Goal: Information Seeking & Learning: Compare options

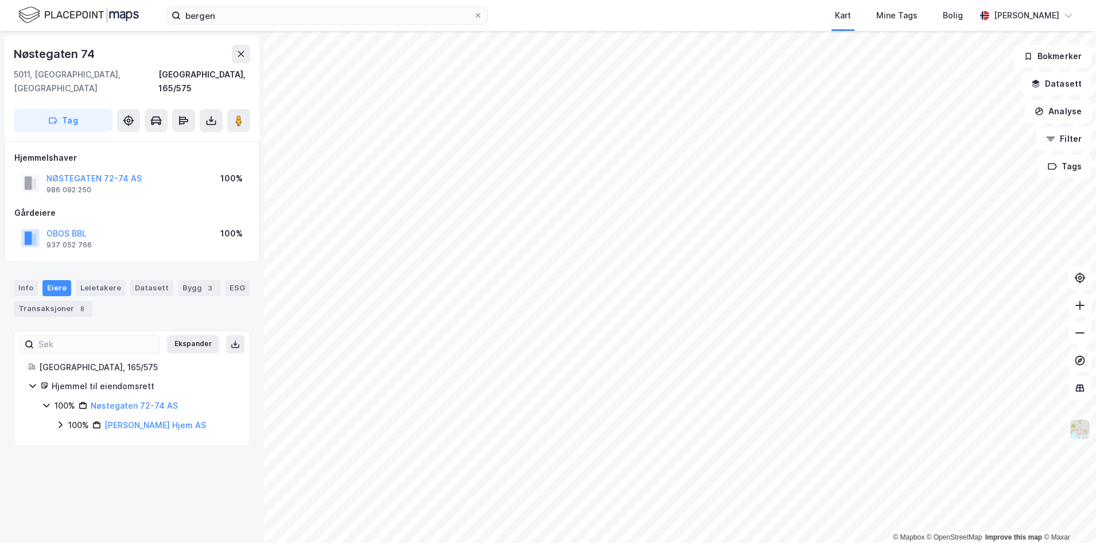
click at [91, 11] on img at bounding box center [78, 15] width 120 height 20
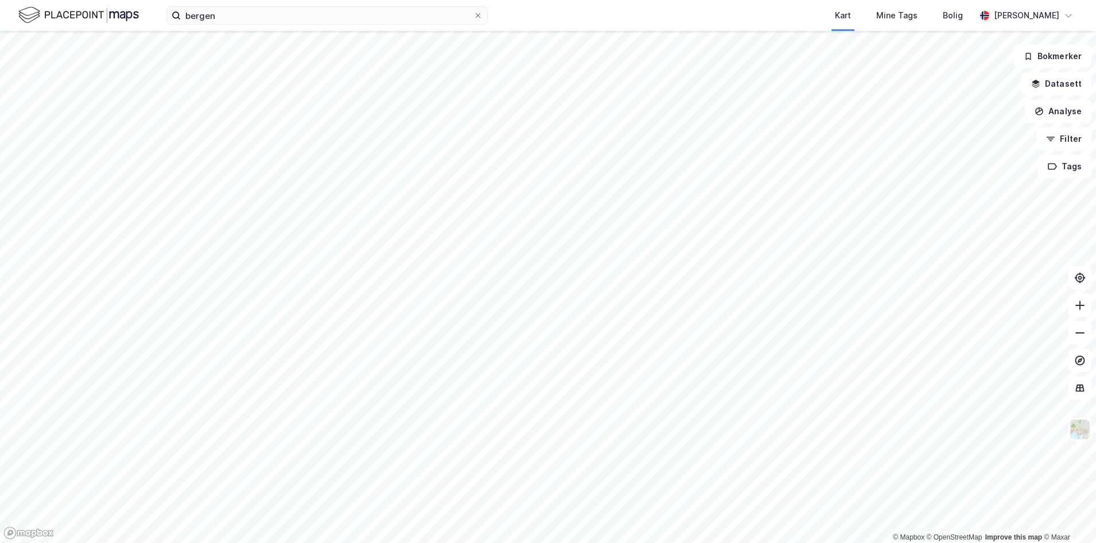
click at [408, 26] on div "bergen Kart Mine Tags Bolig [PERSON_NAME]" at bounding box center [548, 15] width 1096 height 31
click at [406, 15] on input "bergen" at bounding box center [327, 15] width 293 height 17
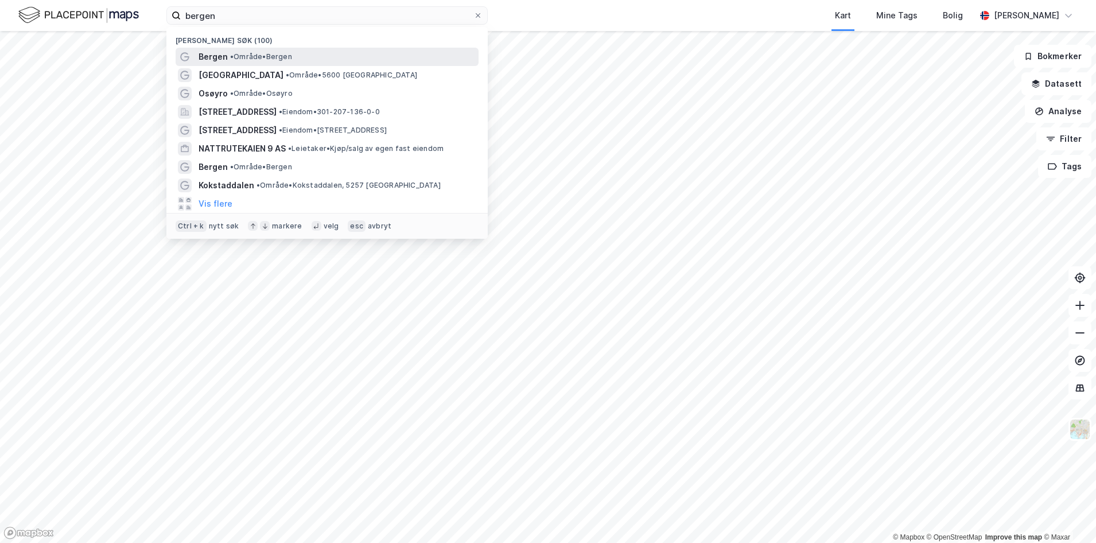
click at [252, 60] on span "• Område • [GEOGRAPHIC_DATA]" at bounding box center [261, 56] width 62 height 9
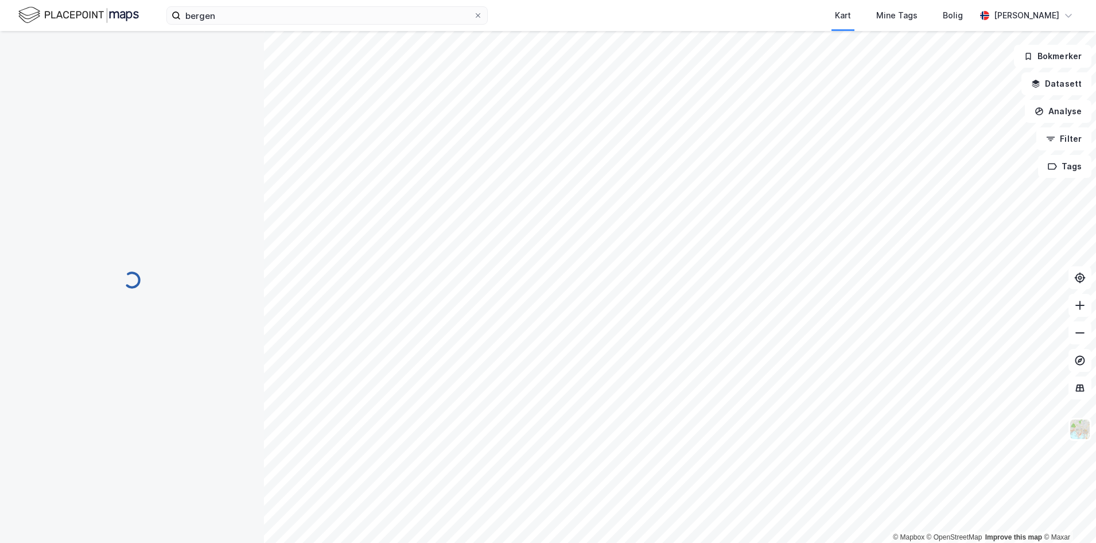
scroll to position [3, 0]
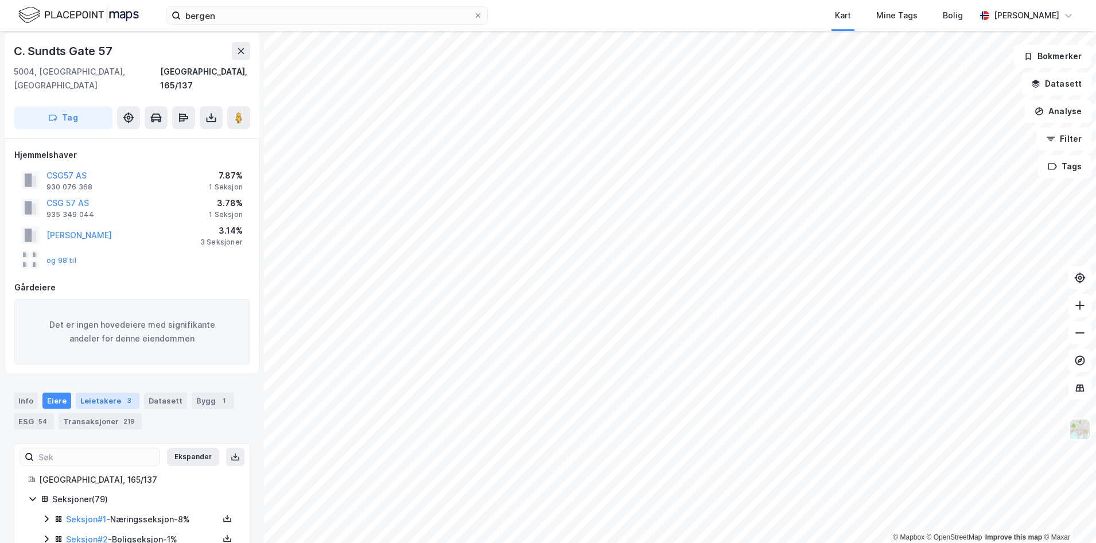
click at [102, 392] on div "Leietakere 3" at bounding box center [108, 400] width 64 height 16
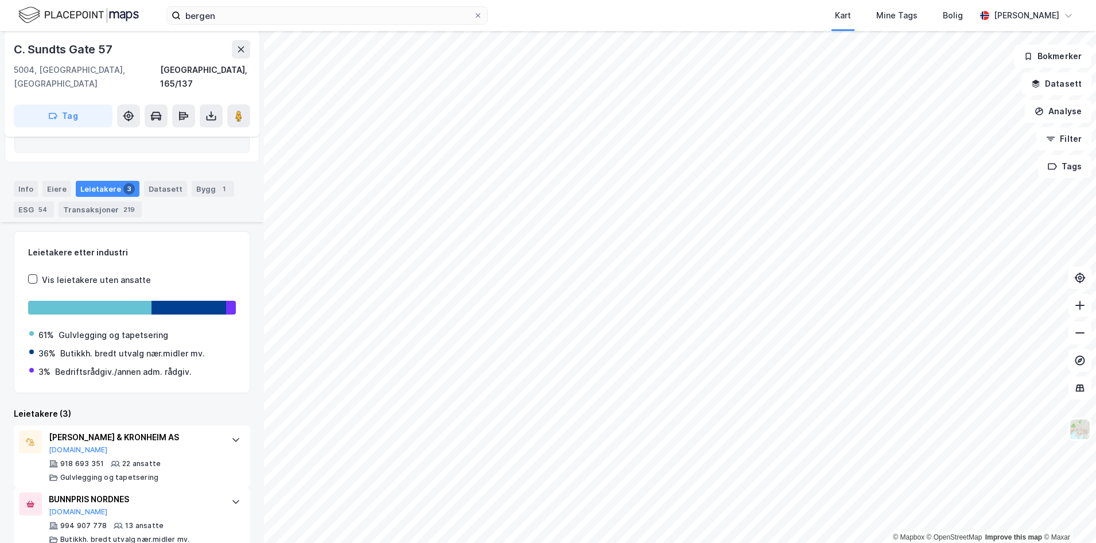
scroll to position [297, 0]
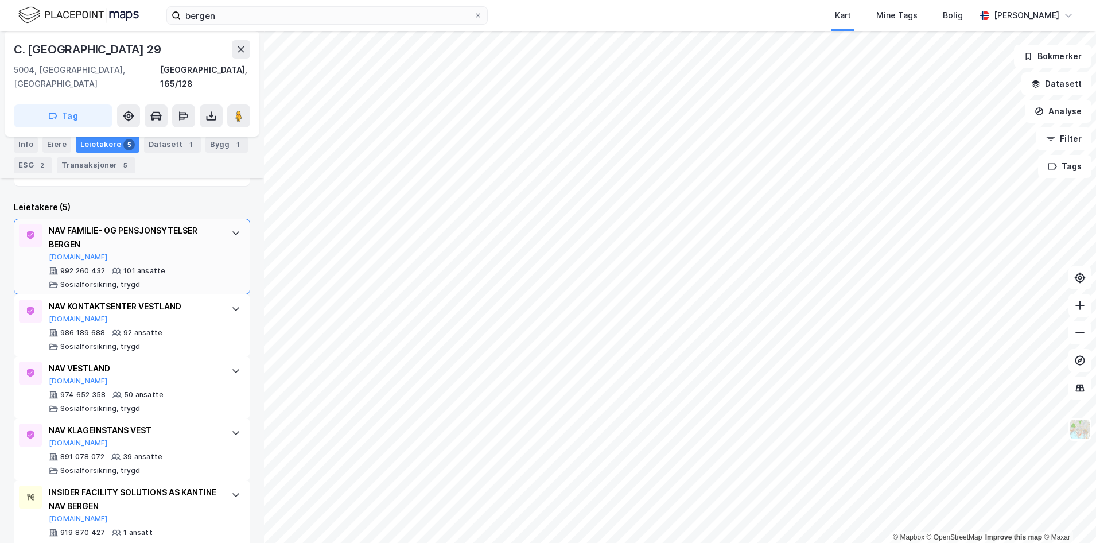
scroll to position [300, 0]
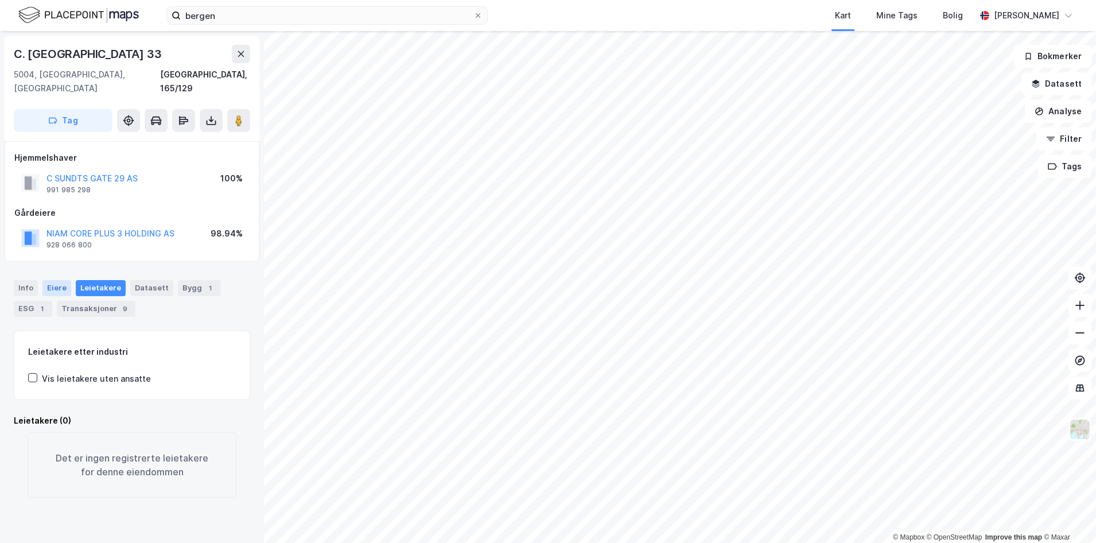
click at [66, 280] on div "Eiere" at bounding box center [56, 288] width 29 height 16
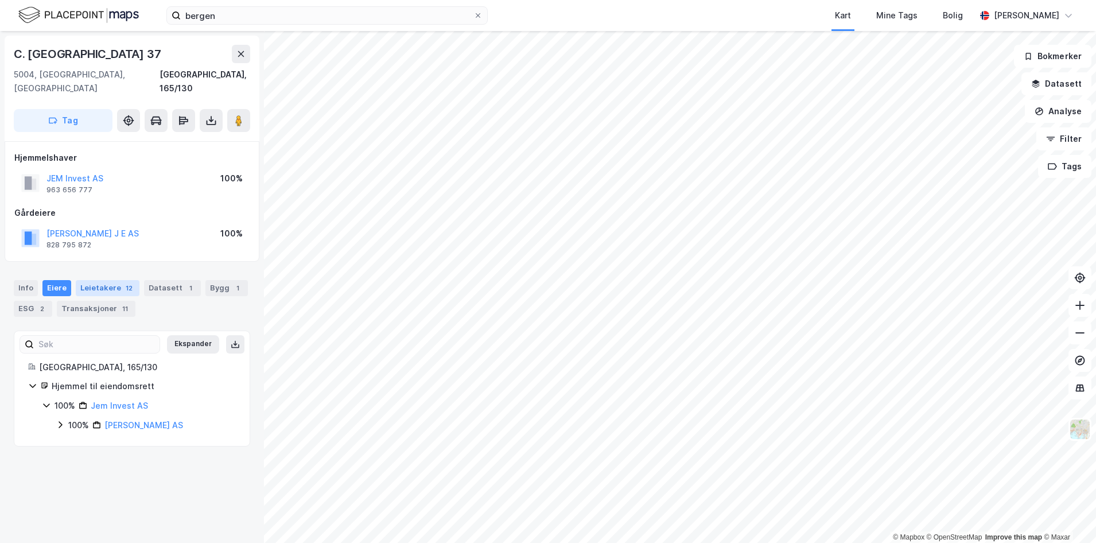
click at [123, 282] on div "12" at bounding box center [128, 287] width 11 height 11
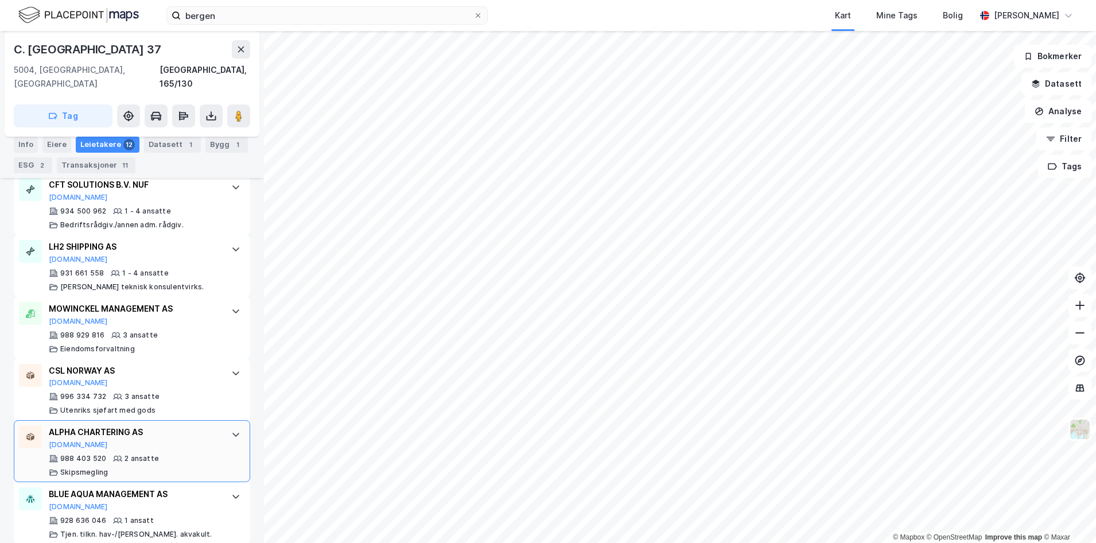
scroll to position [752, 0]
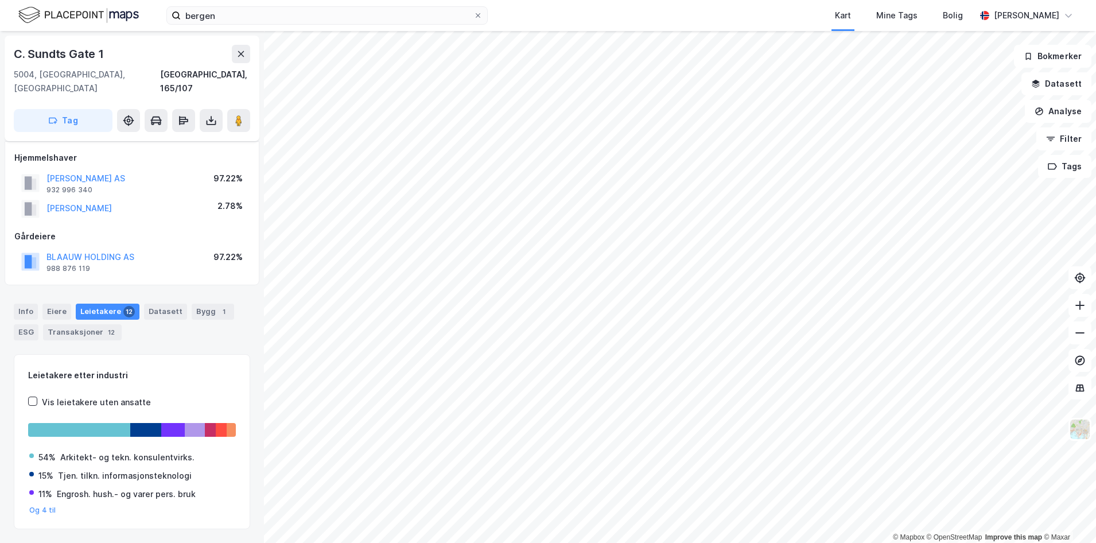
scroll to position [18, 0]
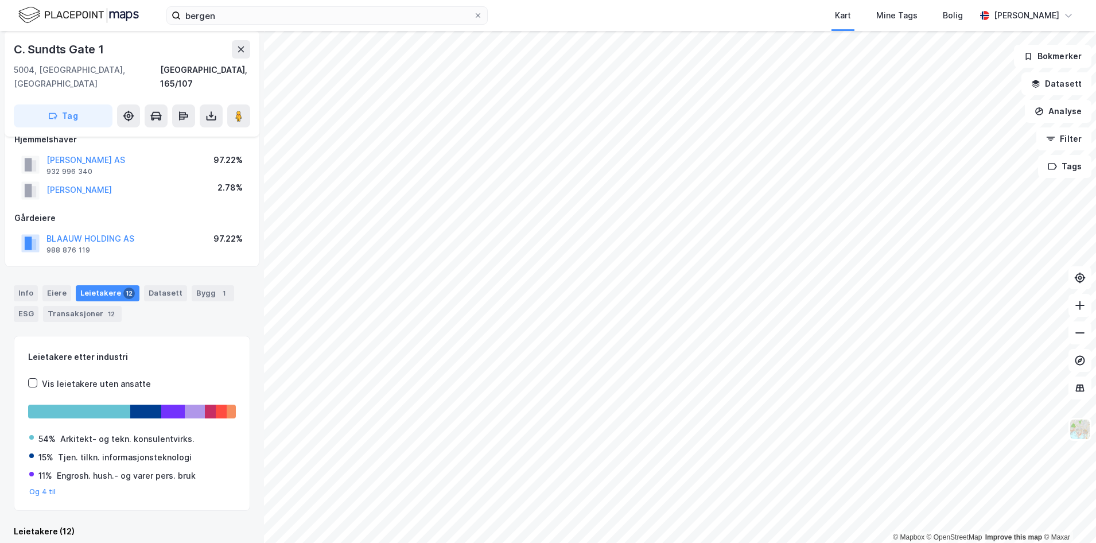
click at [220, 285] on div "Bygg 1" at bounding box center [213, 293] width 42 height 16
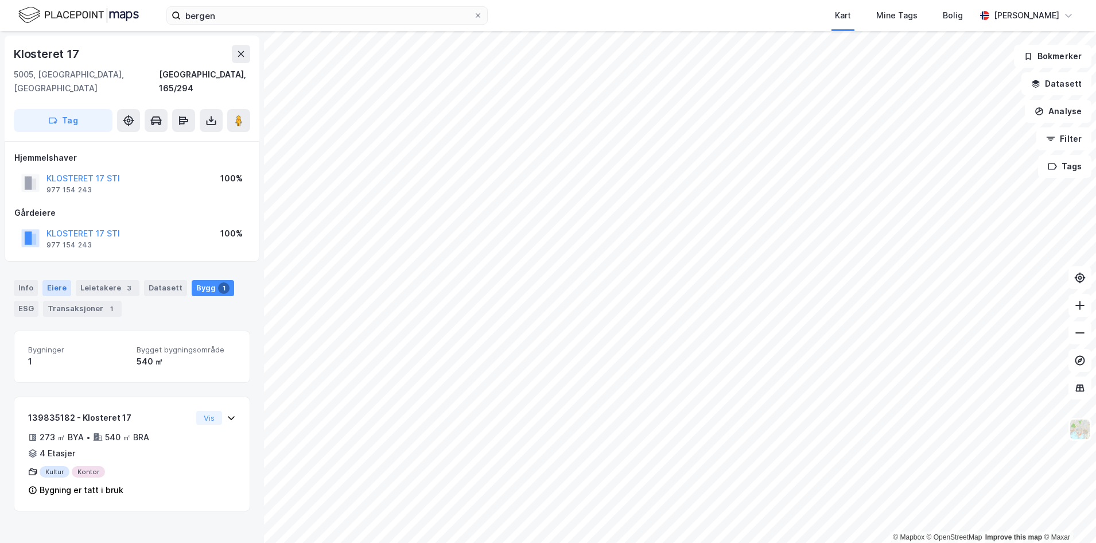
click at [47, 280] on div "Eiere" at bounding box center [56, 288] width 29 height 16
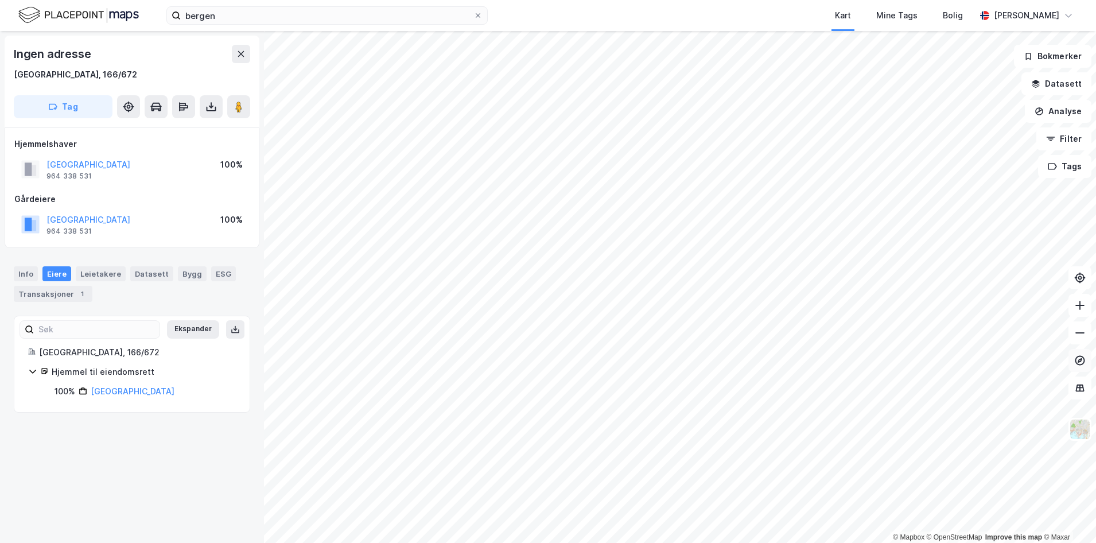
scroll to position [280, 0]
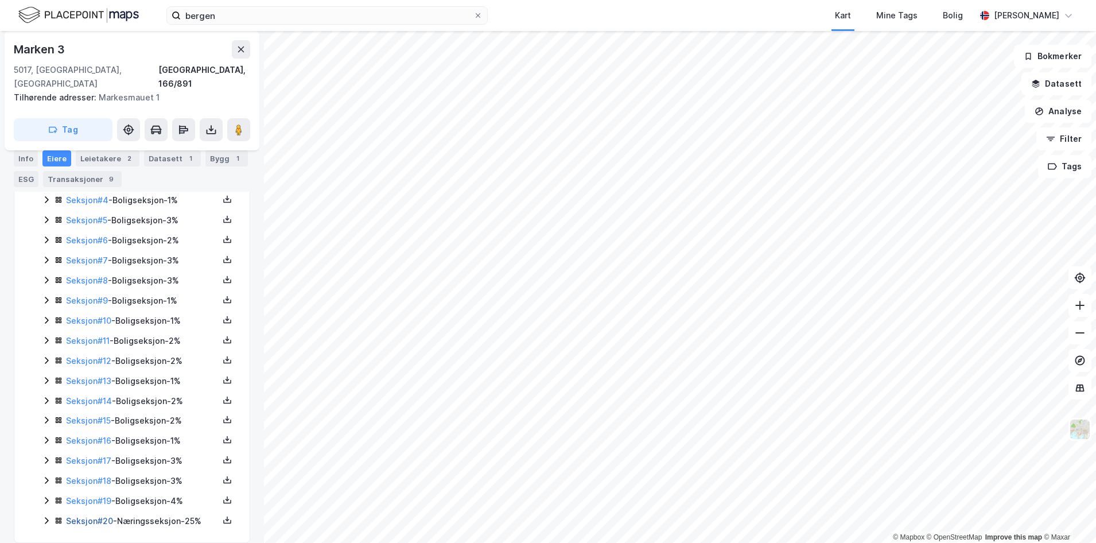
click at [81, 516] on link "Seksjon # 20" at bounding box center [89, 521] width 47 height 10
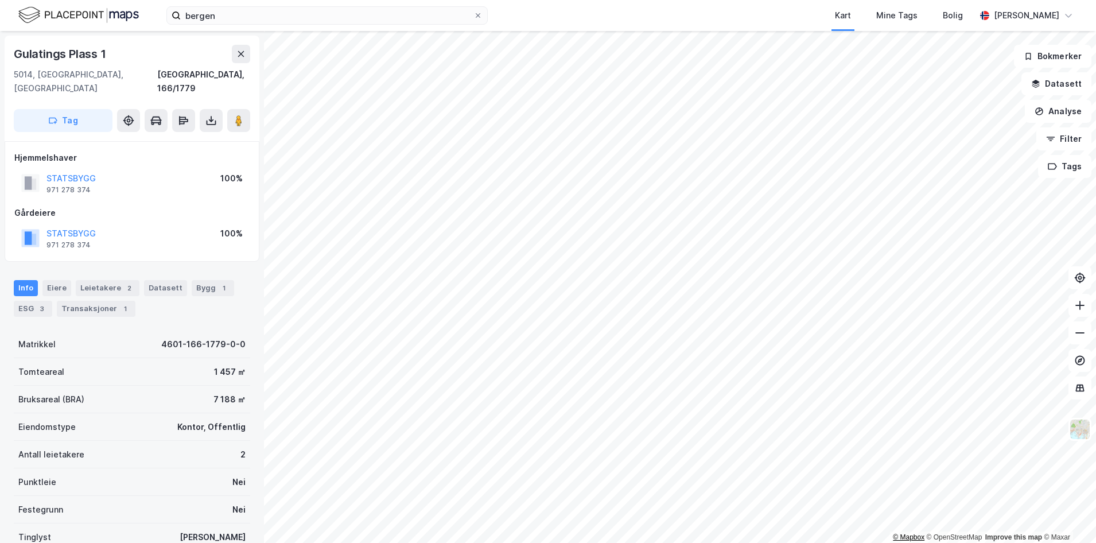
scroll to position [2, 0]
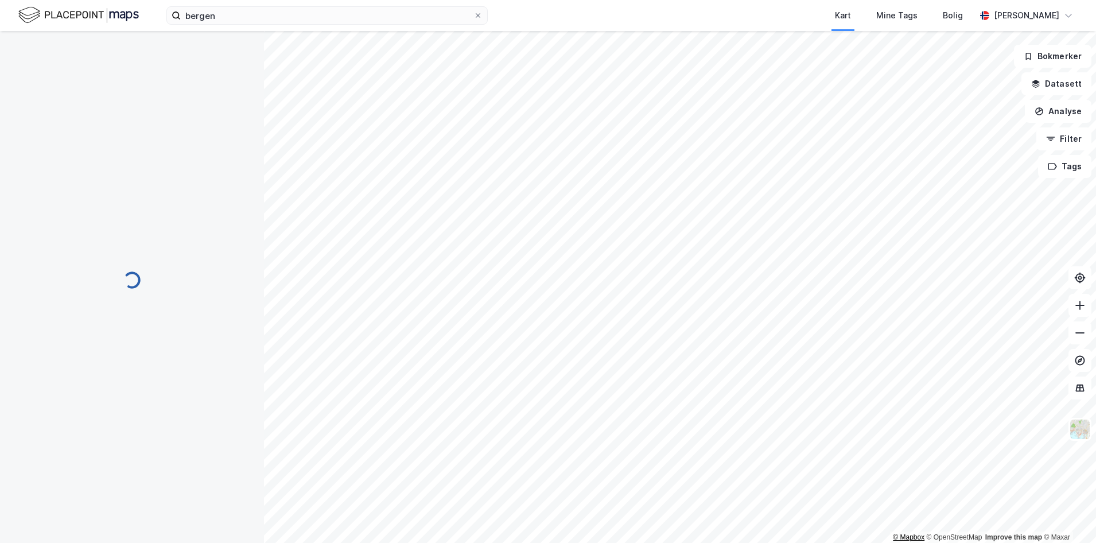
scroll to position [2, 0]
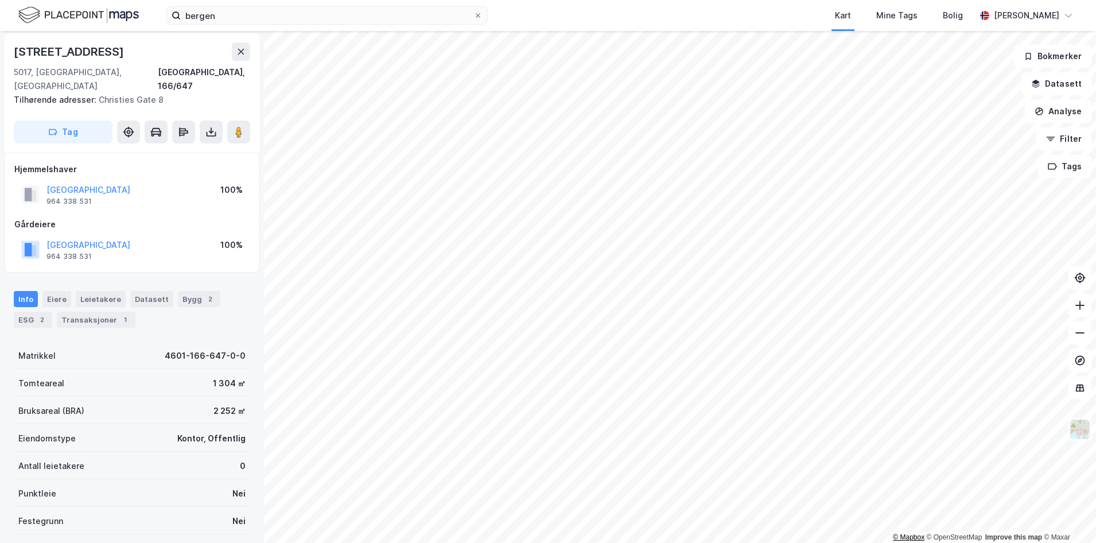
scroll to position [2, 0]
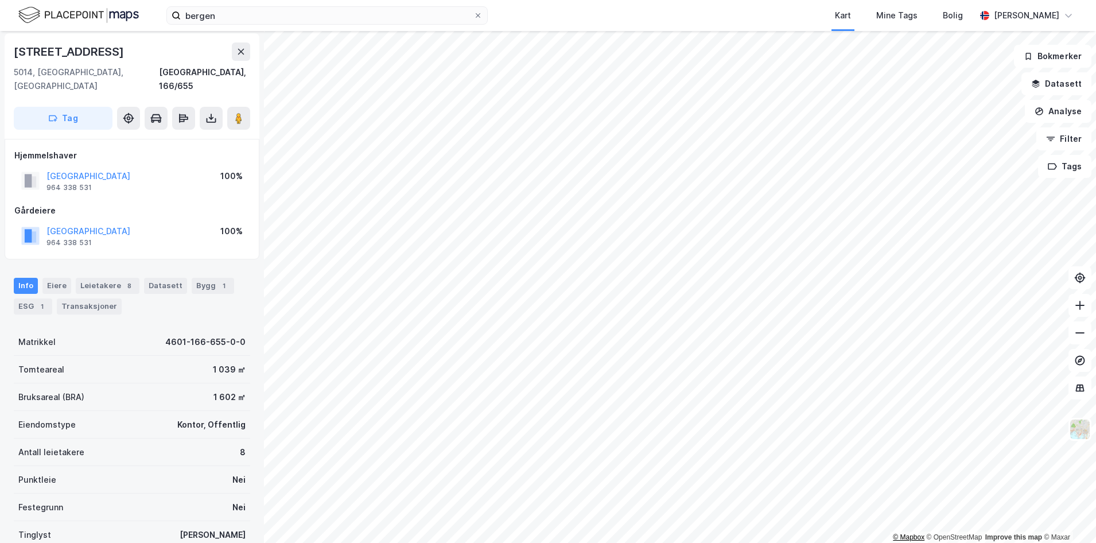
scroll to position [2, 0]
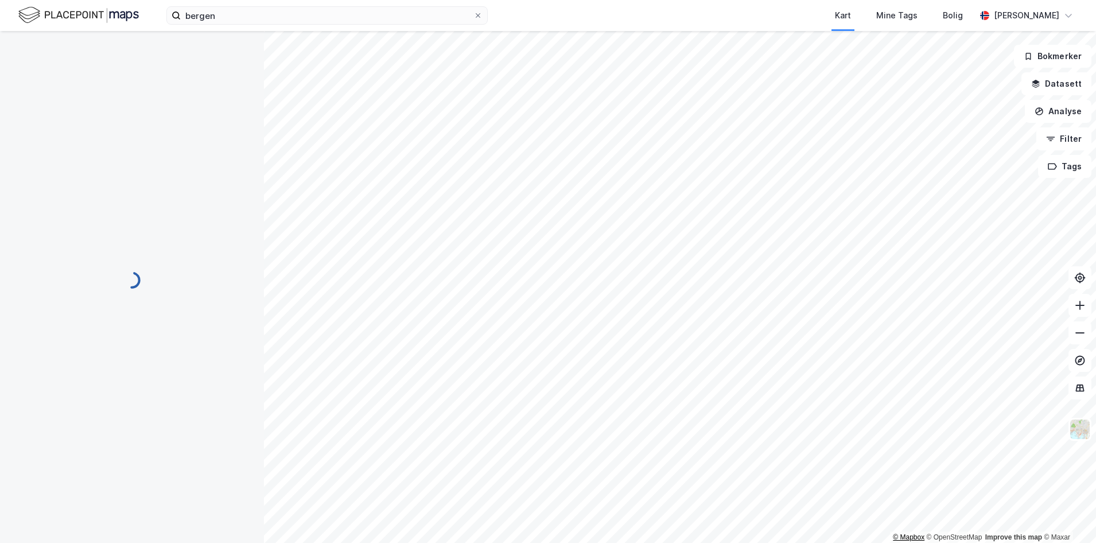
scroll to position [2, 0]
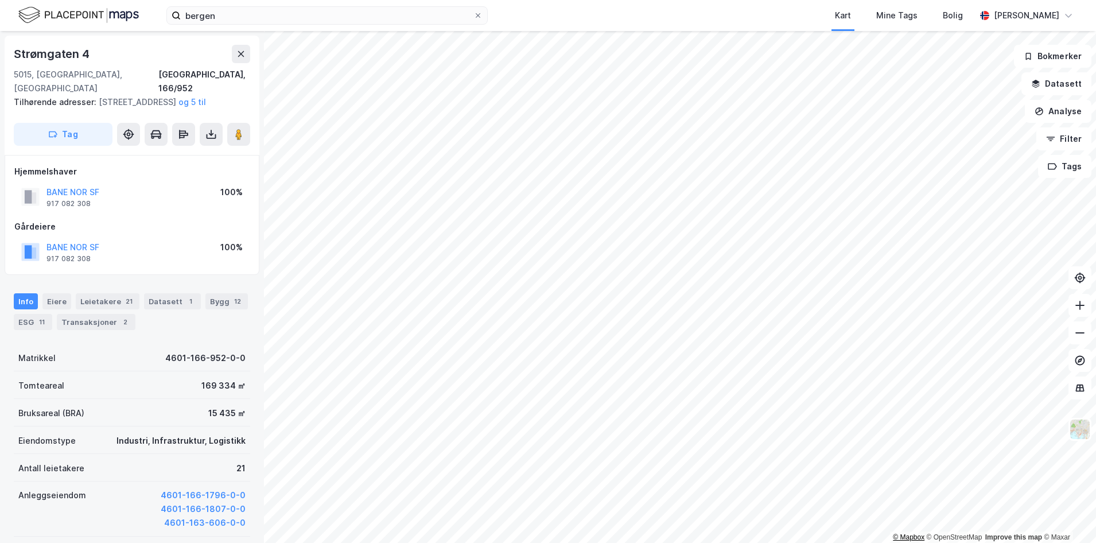
scroll to position [2, 0]
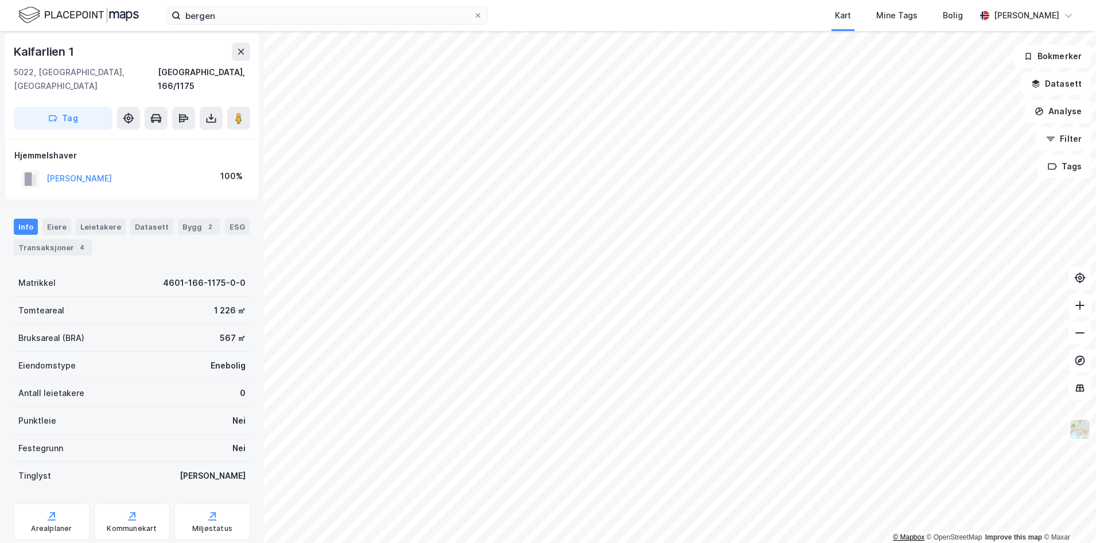
scroll to position [2, 0]
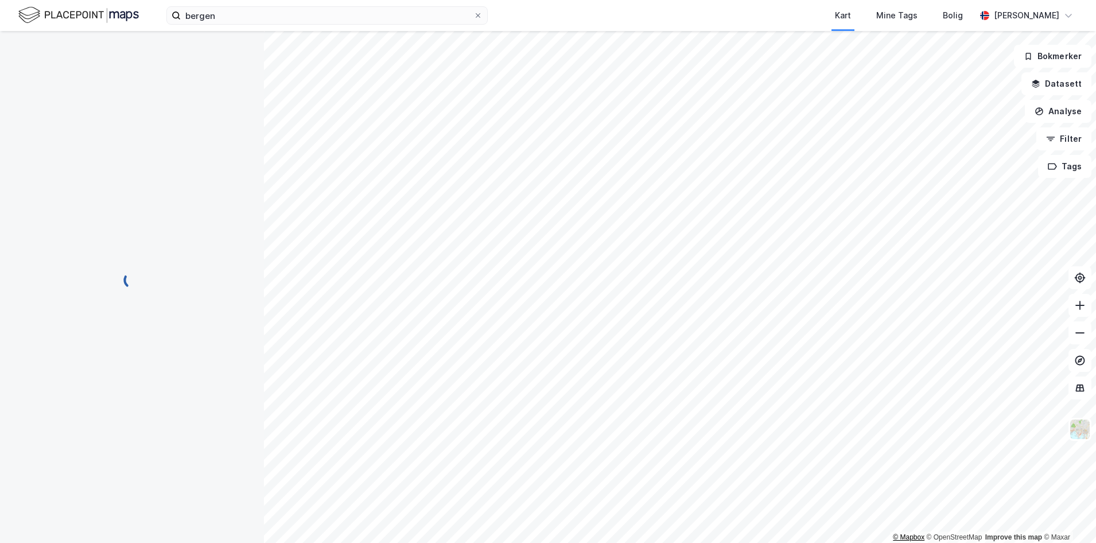
scroll to position [2, 0]
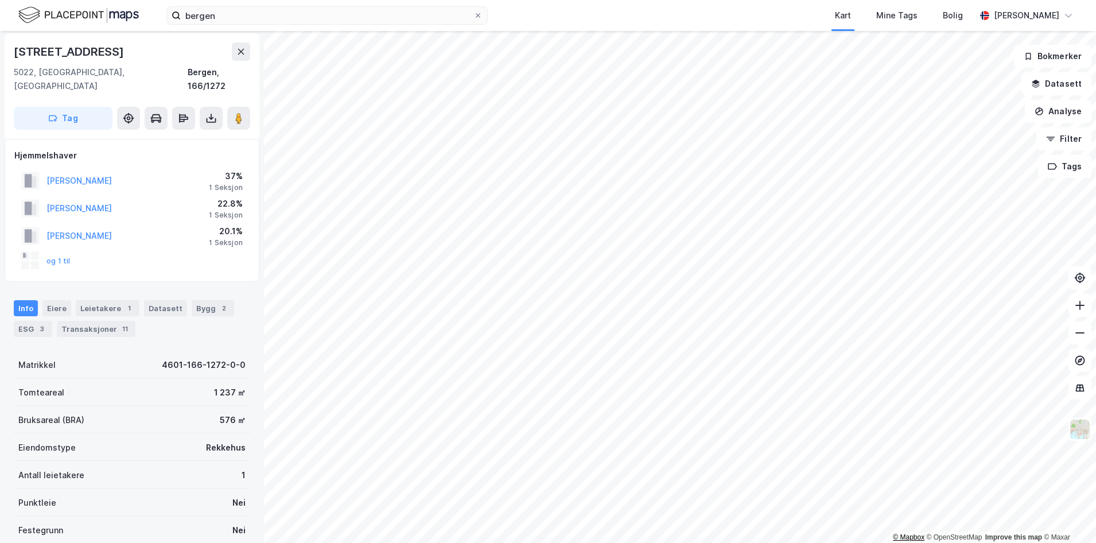
scroll to position [2, 0]
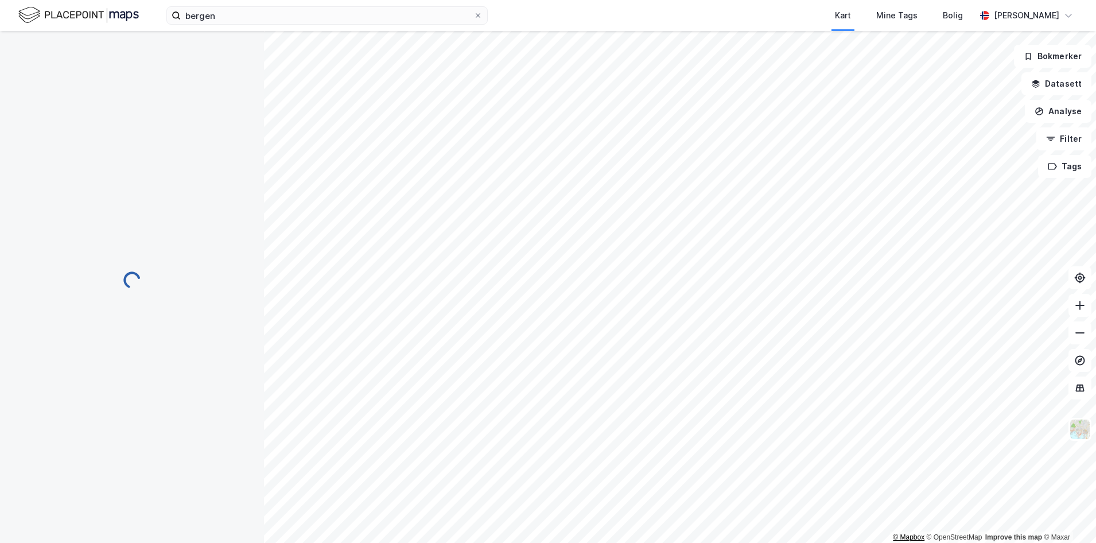
scroll to position [2, 0]
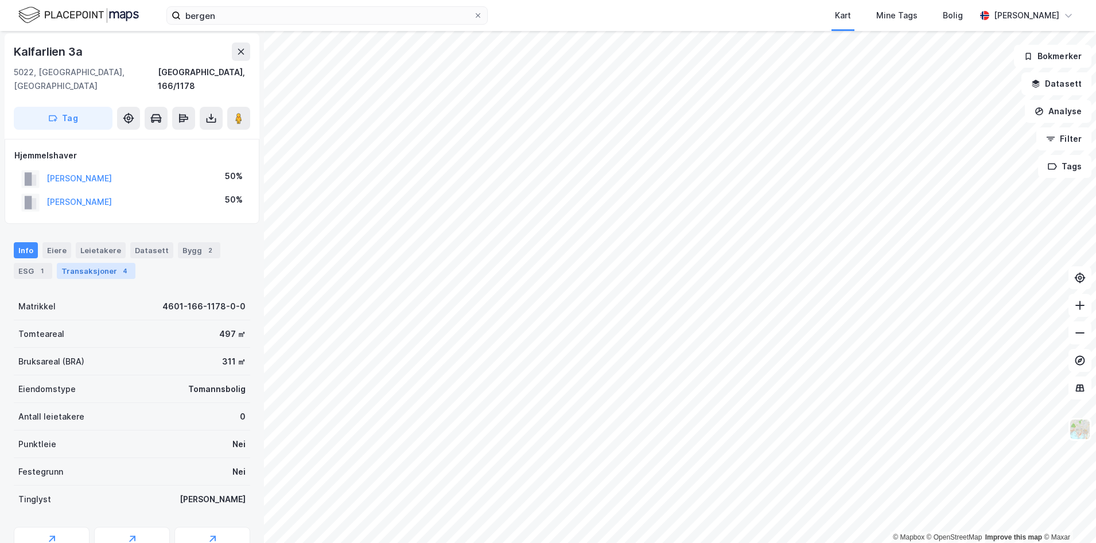
click at [74, 263] on div "Transaksjoner 4" at bounding box center [96, 271] width 79 height 16
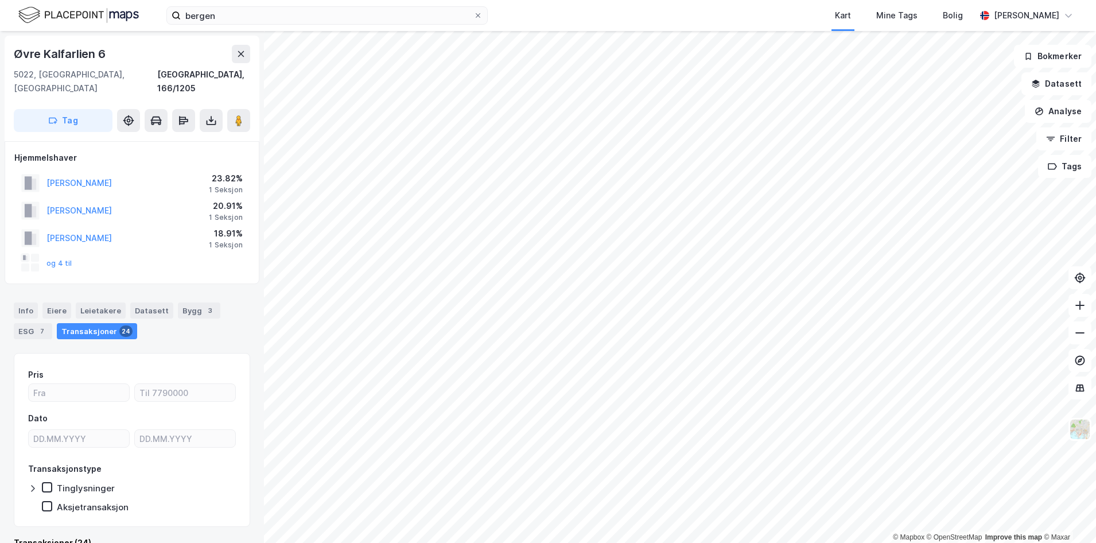
scroll to position [2, 0]
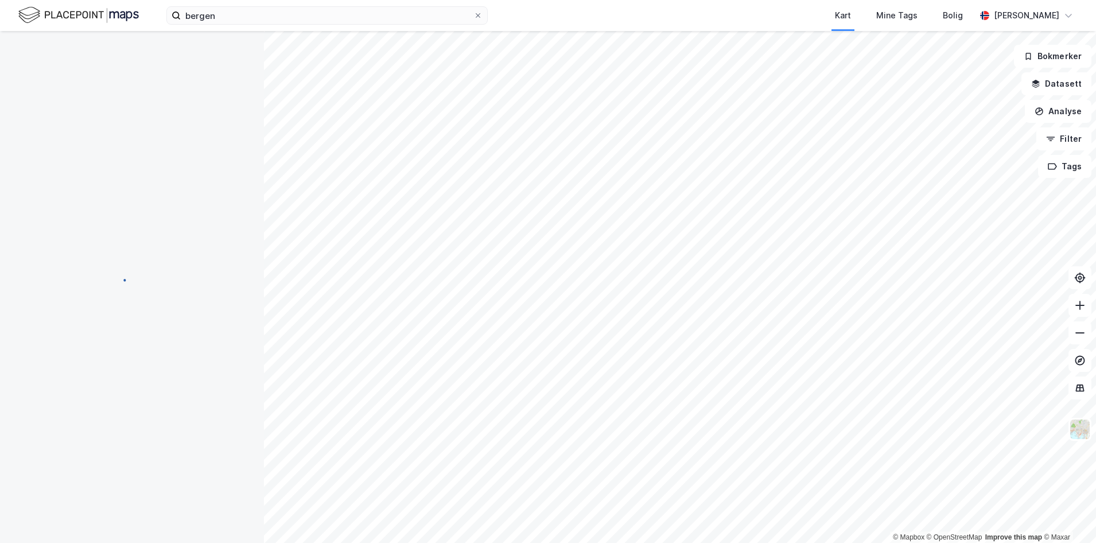
scroll to position [2, 0]
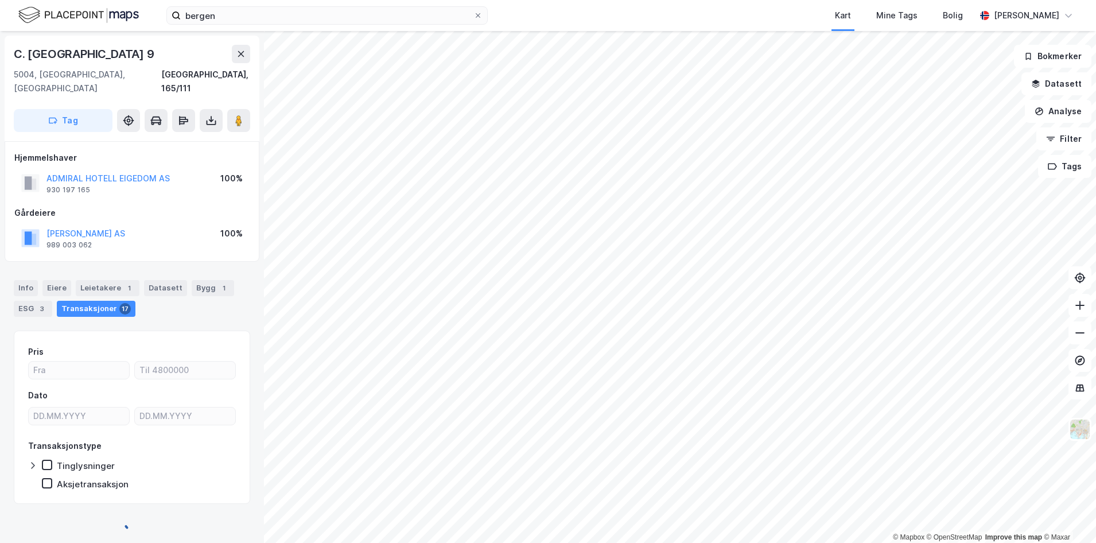
click at [9, 269] on div "© Mapbox © OpenStreetMap Improve this map © [PERSON_NAME]. [GEOGRAPHIC_DATA] 9 …" at bounding box center [548, 287] width 1096 height 512
click at [66, 0] on html "bergen Kart Mine Tags Bolig [PERSON_NAME] © Mapbox © OpenStreetMap Improve this…" at bounding box center [548, 271] width 1096 height 543
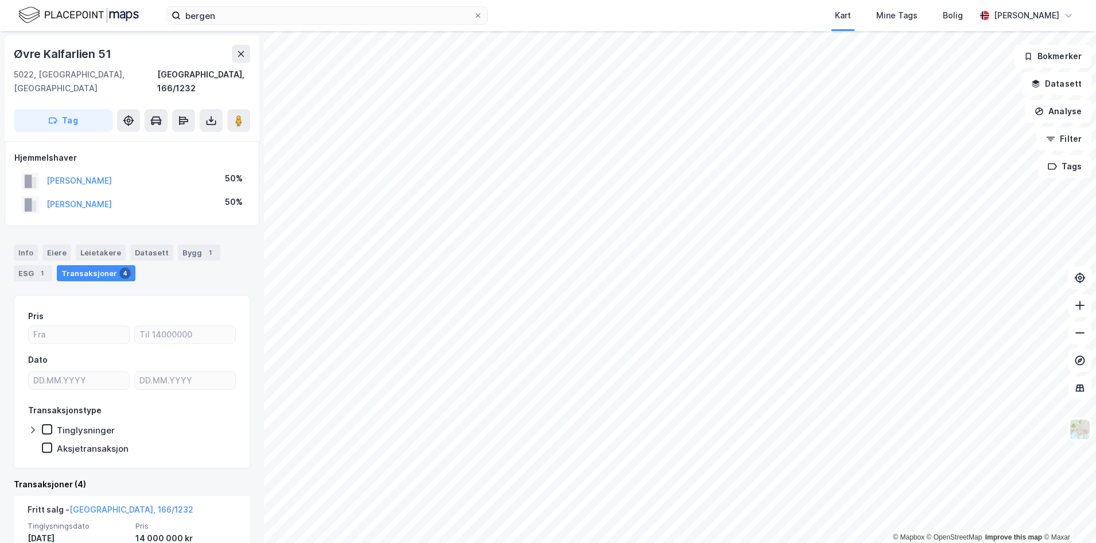
click at [99, 10] on img at bounding box center [78, 15] width 120 height 20
